Goal: Navigation & Orientation: Find specific page/section

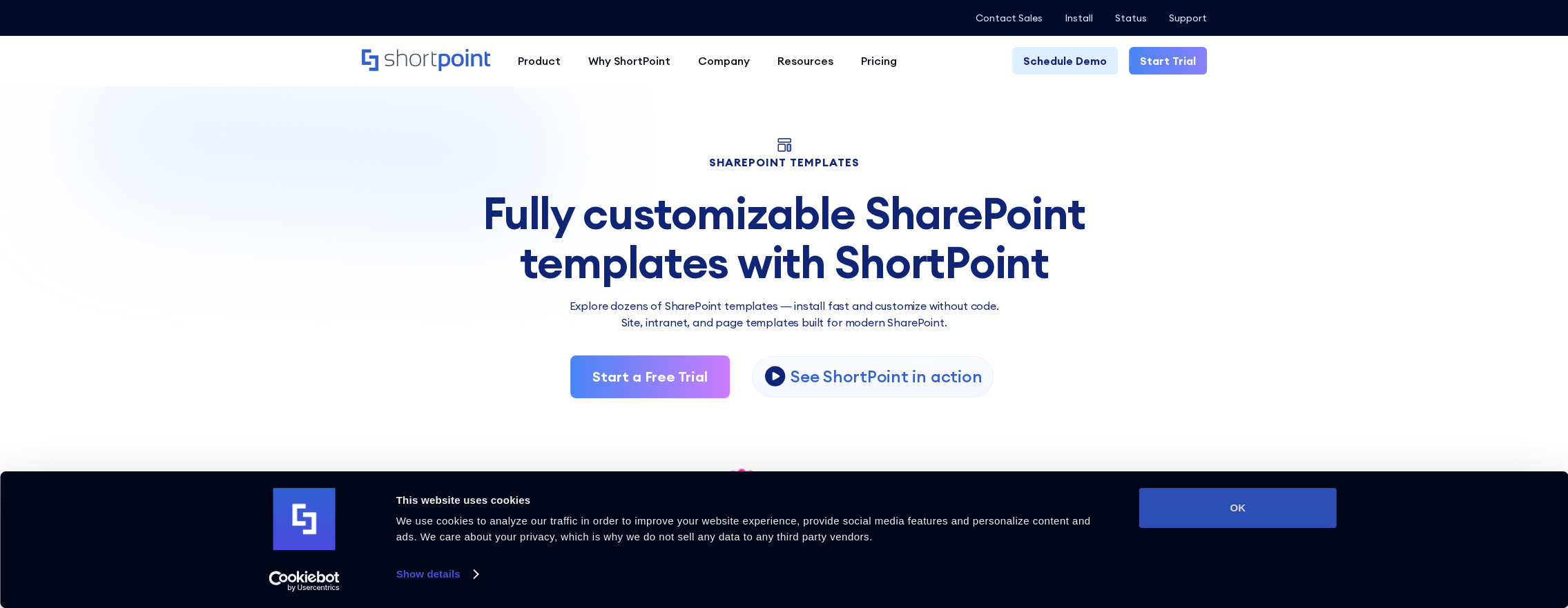
click at [1274, 513] on button "OK" at bounding box center [1238, 508] width 197 height 40
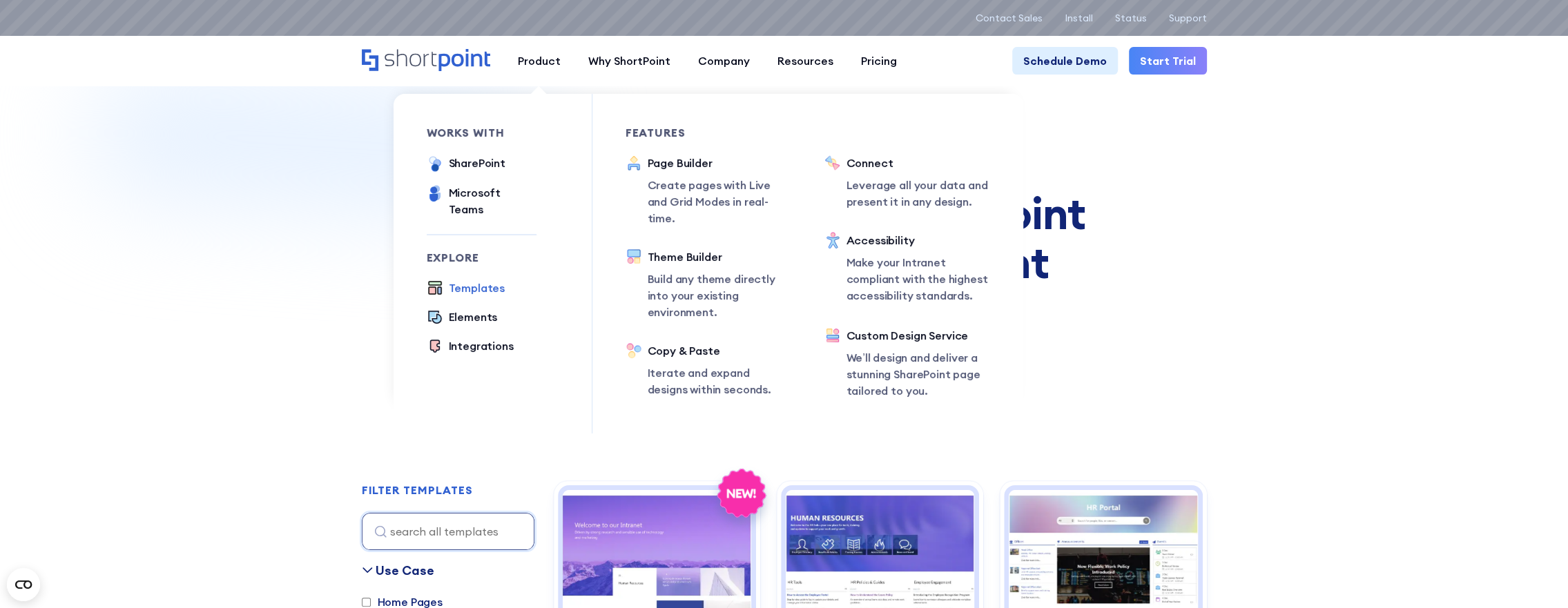
click at [485, 280] on div "Templates" at bounding box center [477, 288] width 57 height 17
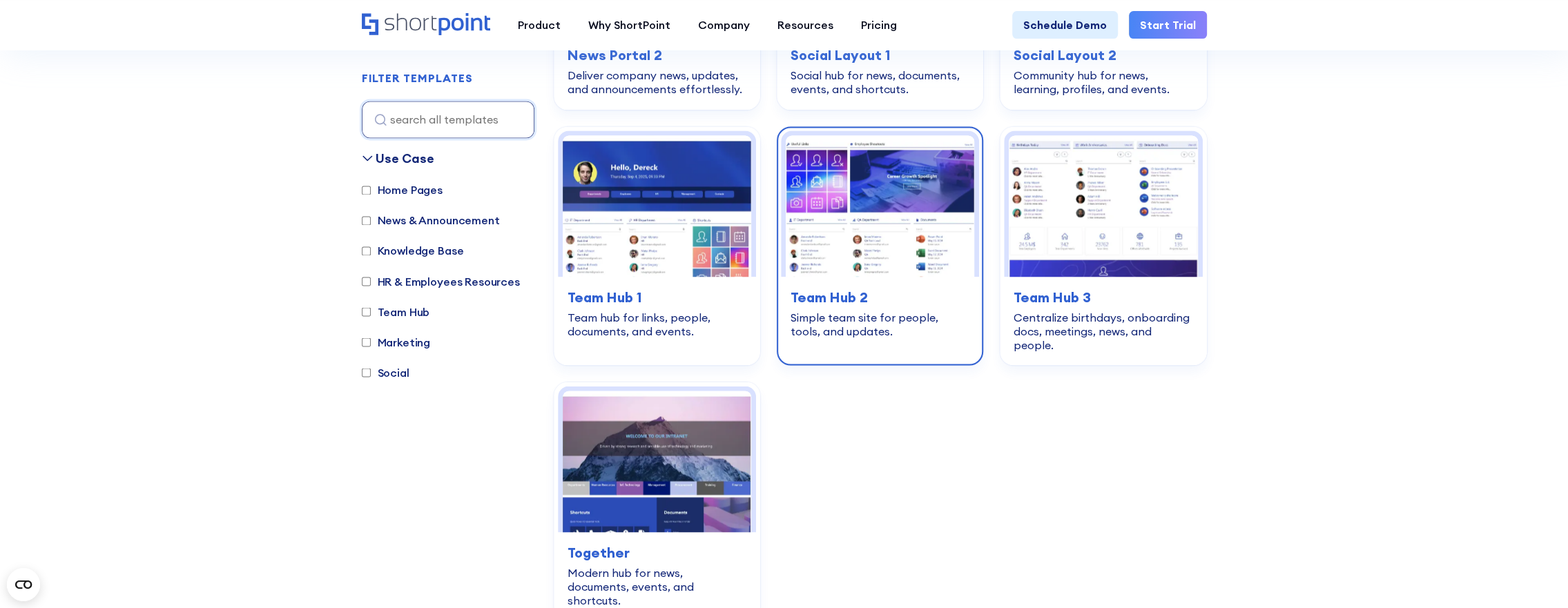
scroll to position [2140, 0]
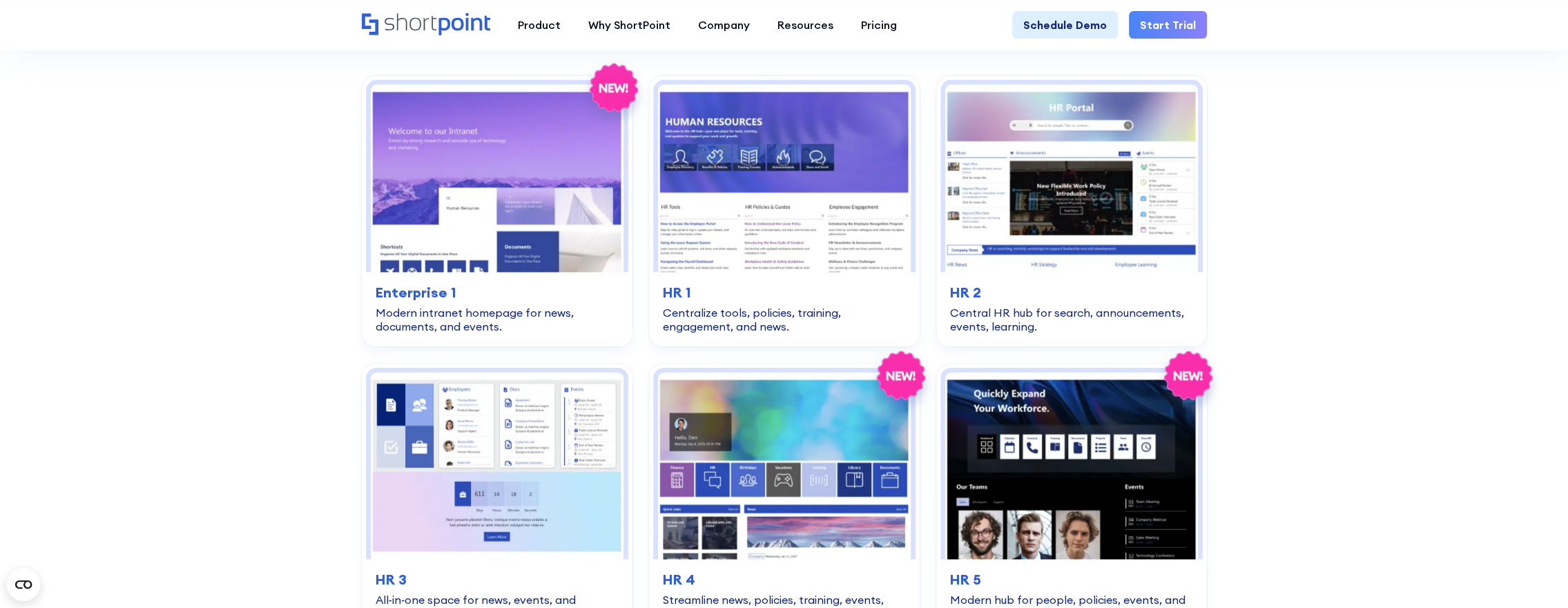
scroll to position [2692, 0]
